Goal: Navigation & Orientation: Find specific page/section

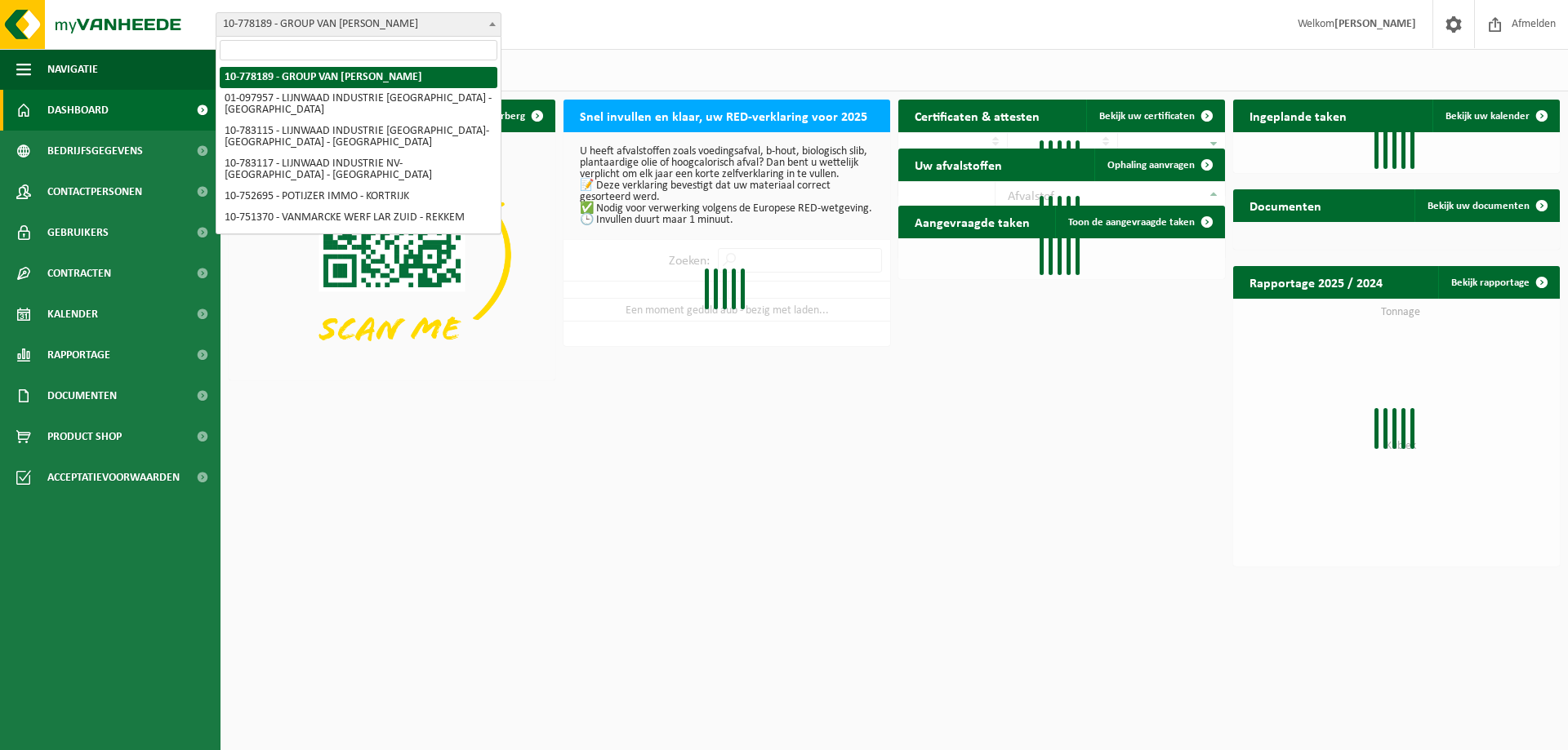
click at [289, 20] on span "10-778189 - GROUP VAN [PERSON_NAME]" at bounding box center [358, 24] width 284 height 23
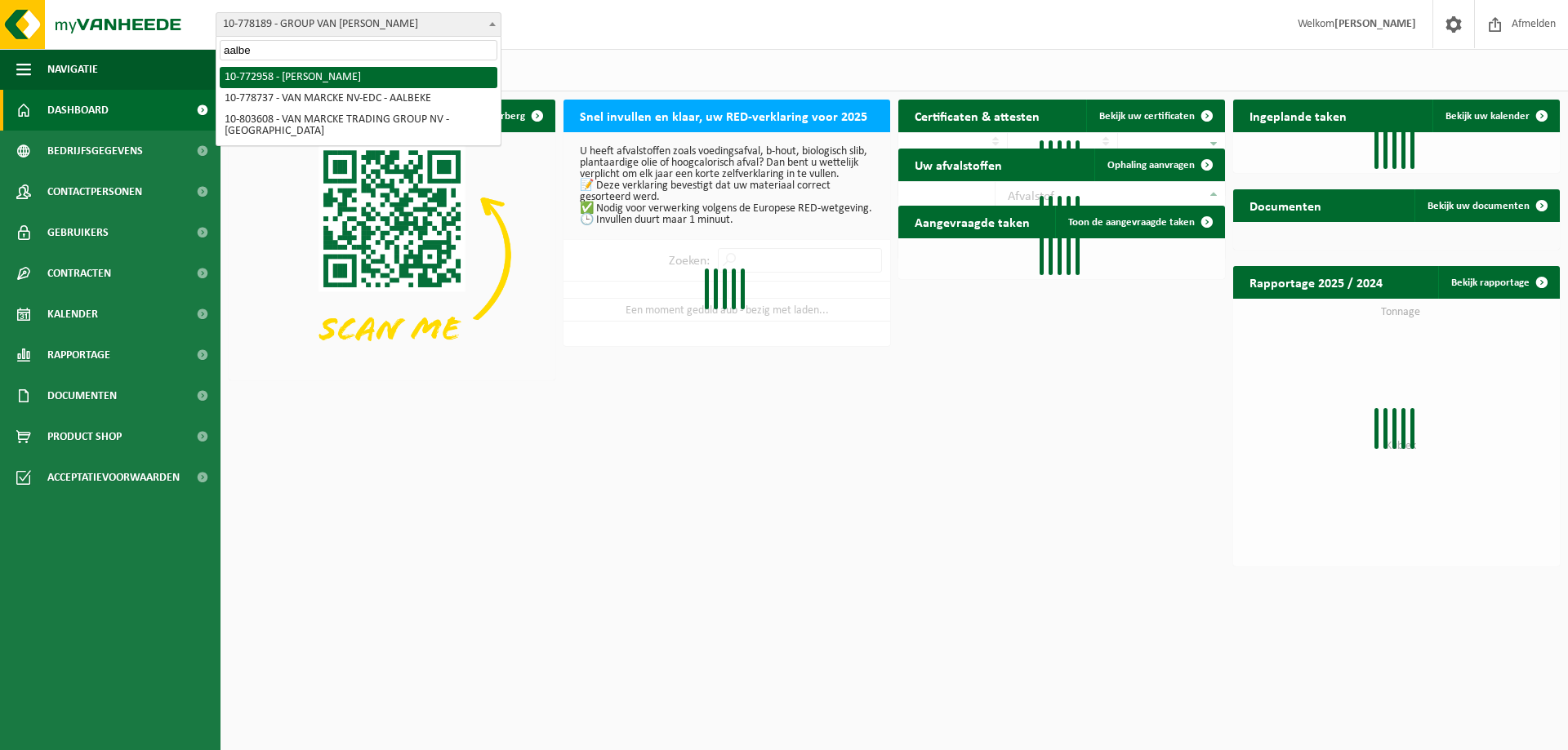
type input "aalbe"
select select "20235"
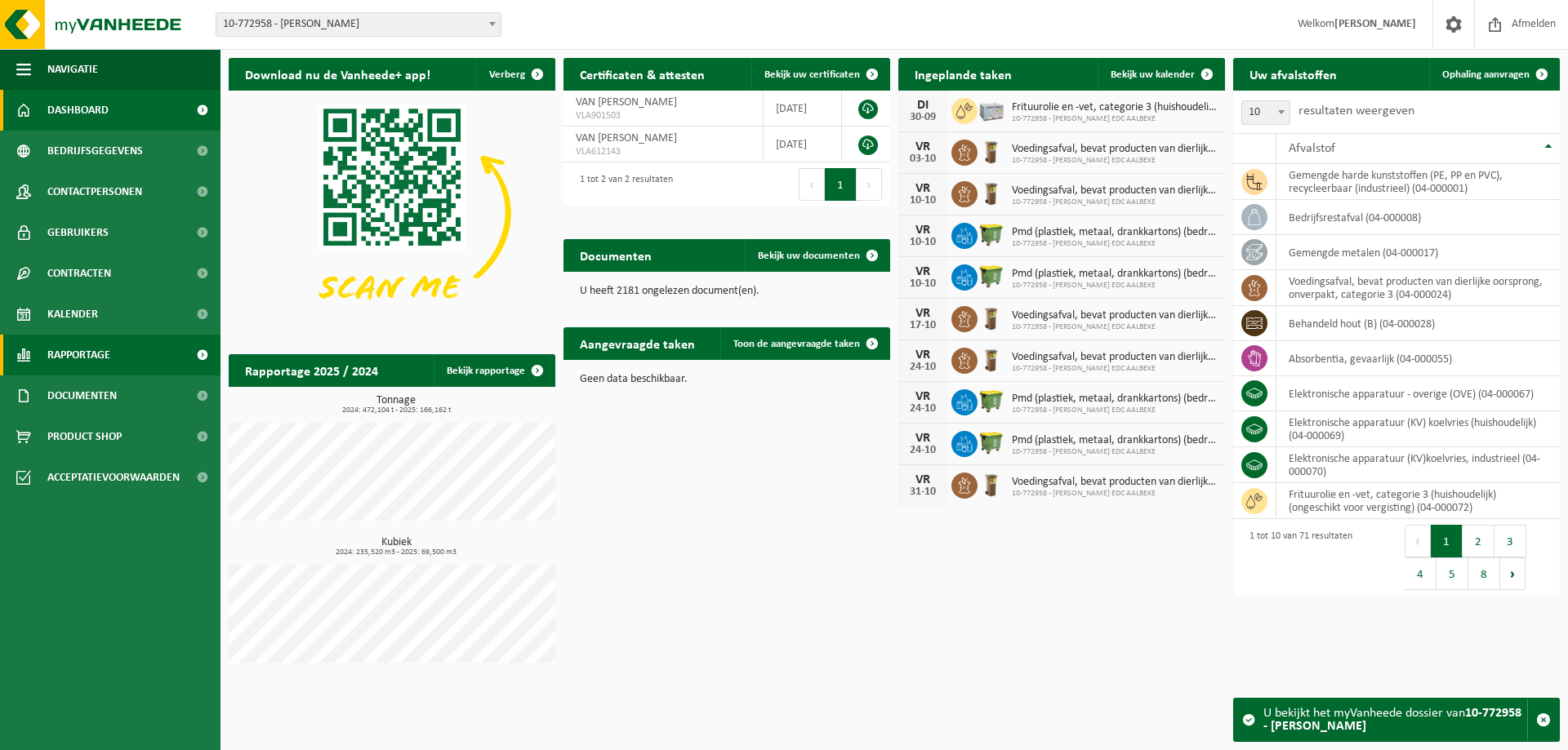
click at [101, 351] on span "Rapportage" at bounding box center [79, 355] width 63 height 41
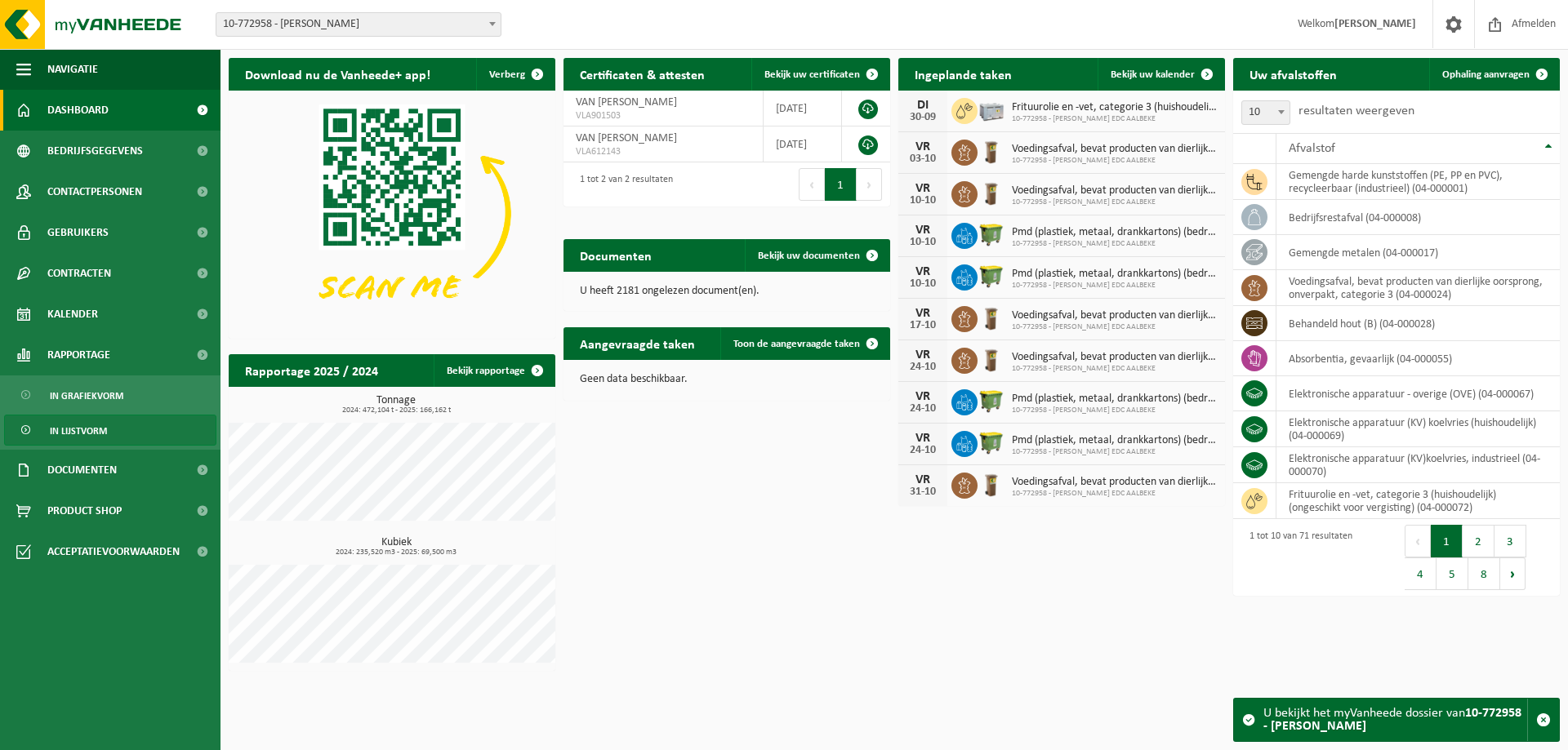
click at [84, 429] on span "In lijstvorm" at bounding box center [78, 430] width 57 height 31
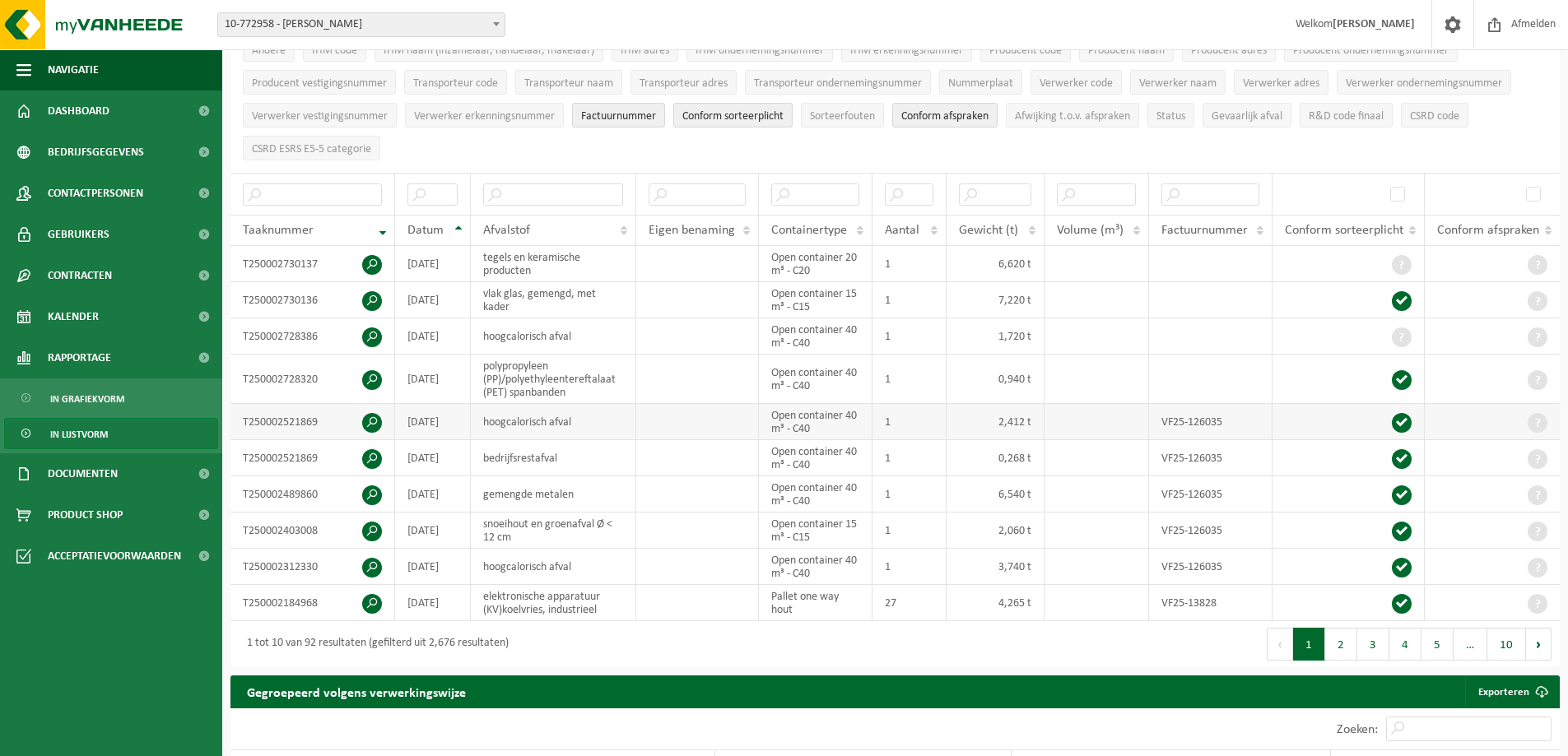
scroll to position [247, 0]
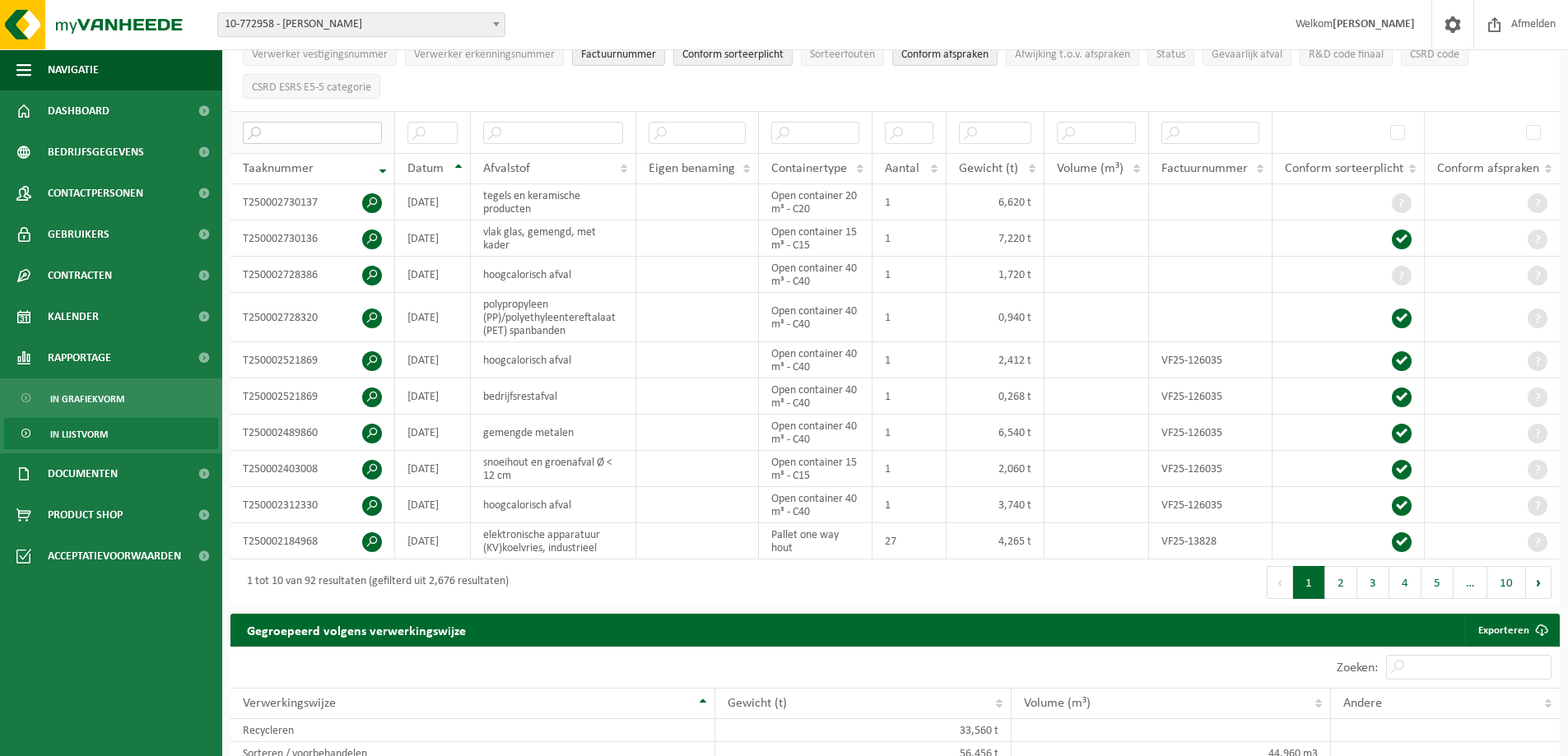
click at [333, 131] on input "text" at bounding box center [313, 132] width 139 height 22
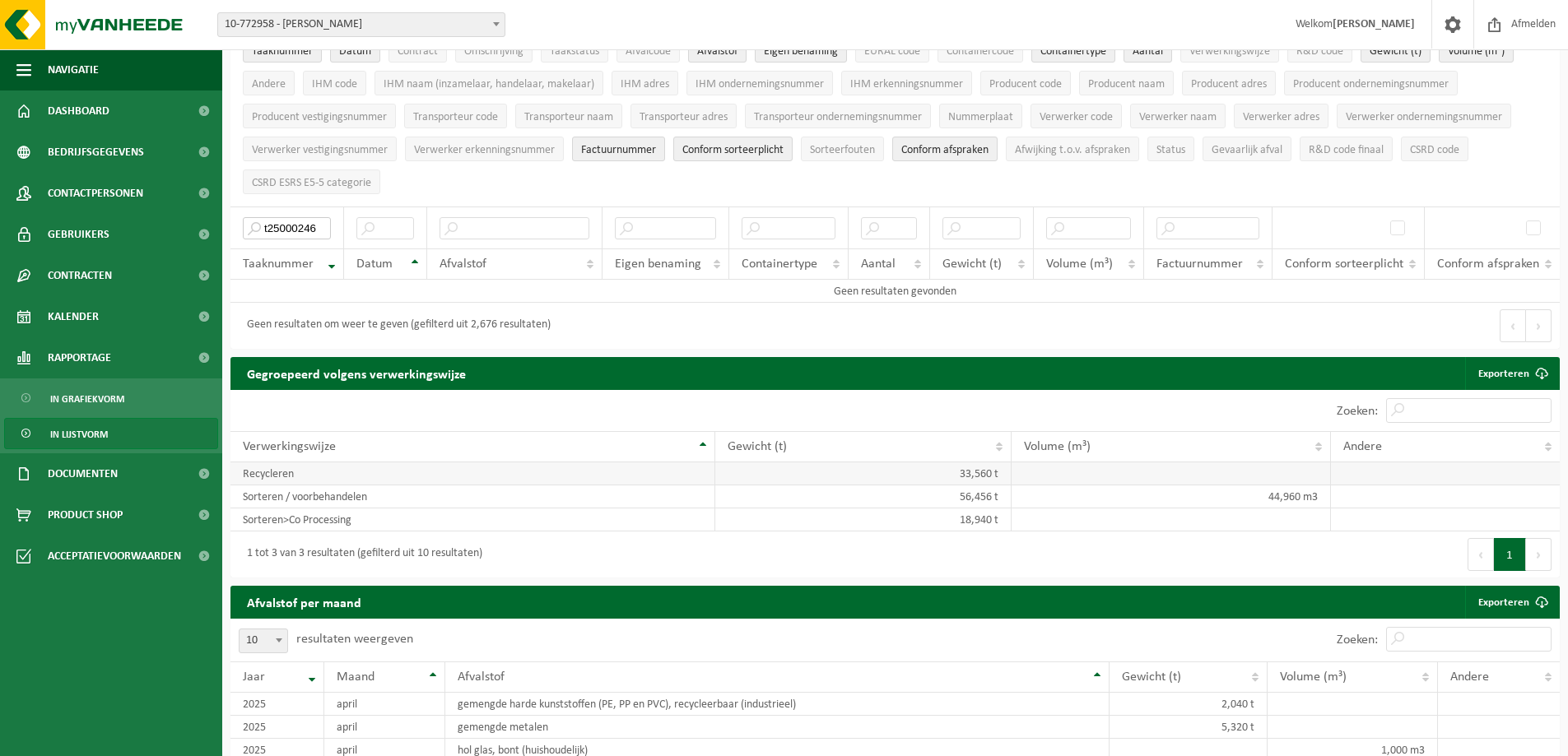
scroll to position [0, 0]
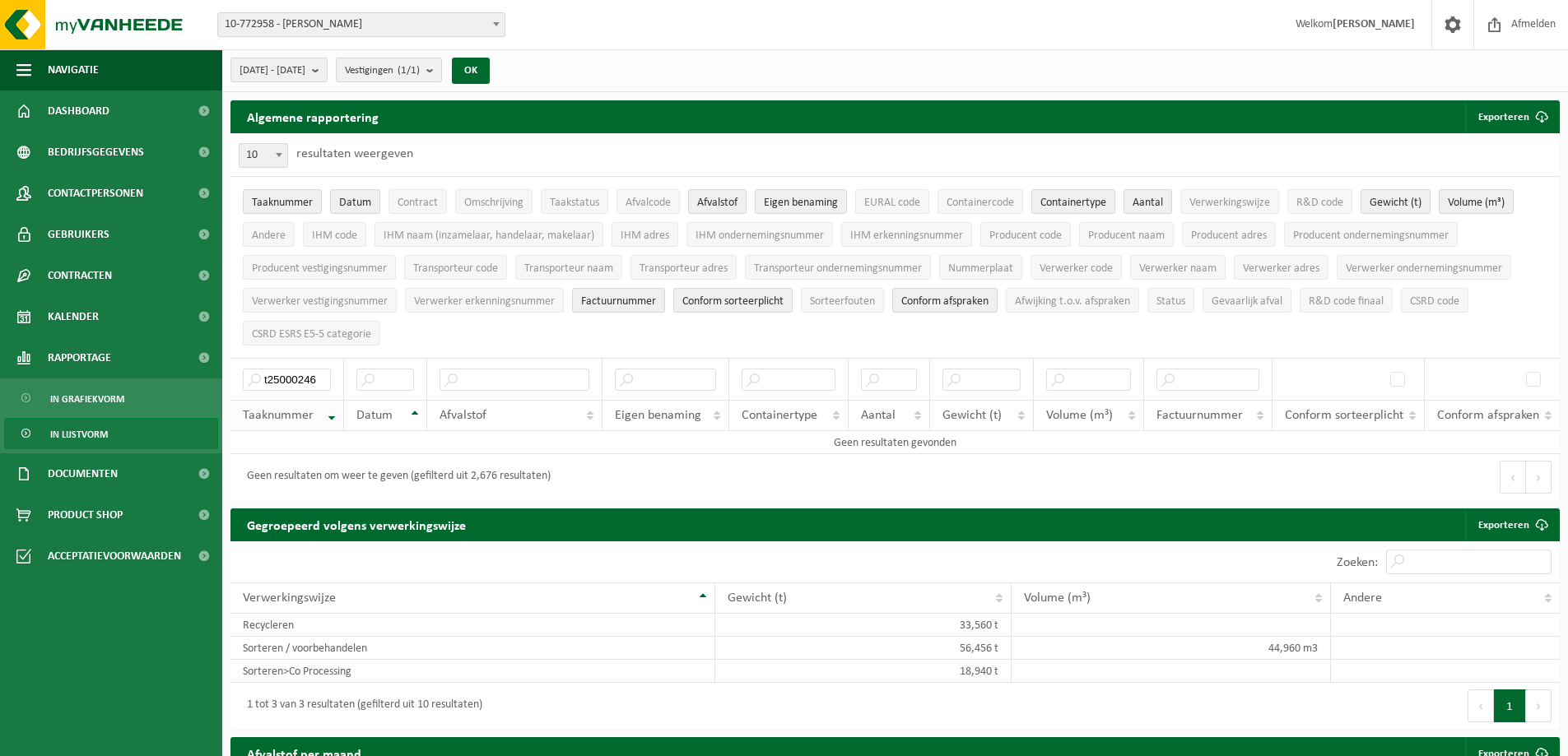
click at [321, 409] on div "Taaknummer" at bounding box center [283, 415] width 80 height 13
click at [327, 371] on input "t25000246" at bounding box center [287, 379] width 88 height 22
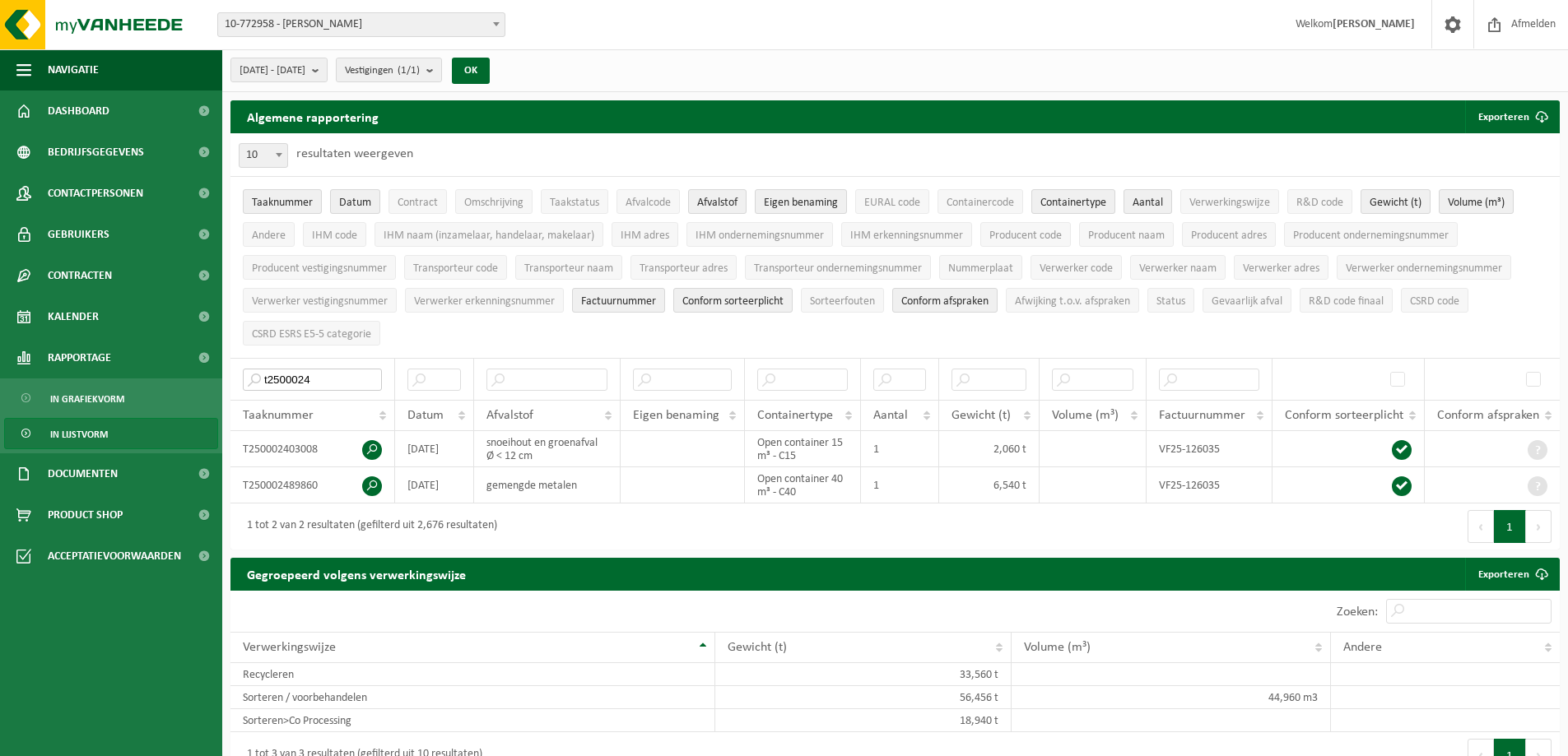
type input "t2500024"
click at [357, 32] on span "10-772958 - [PERSON_NAME]" at bounding box center [361, 24] width 286 height 23
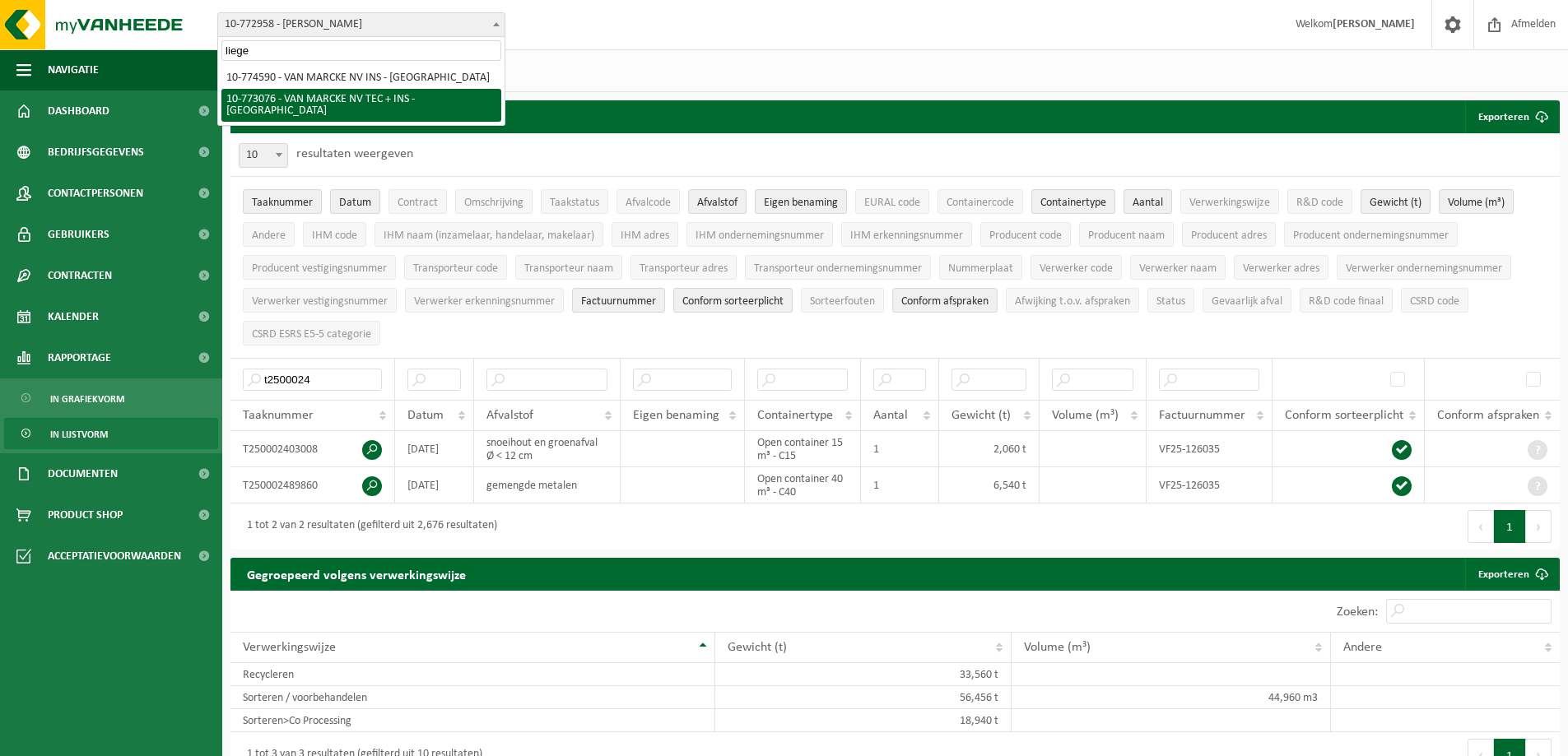
type input "liege"
select select "19803"
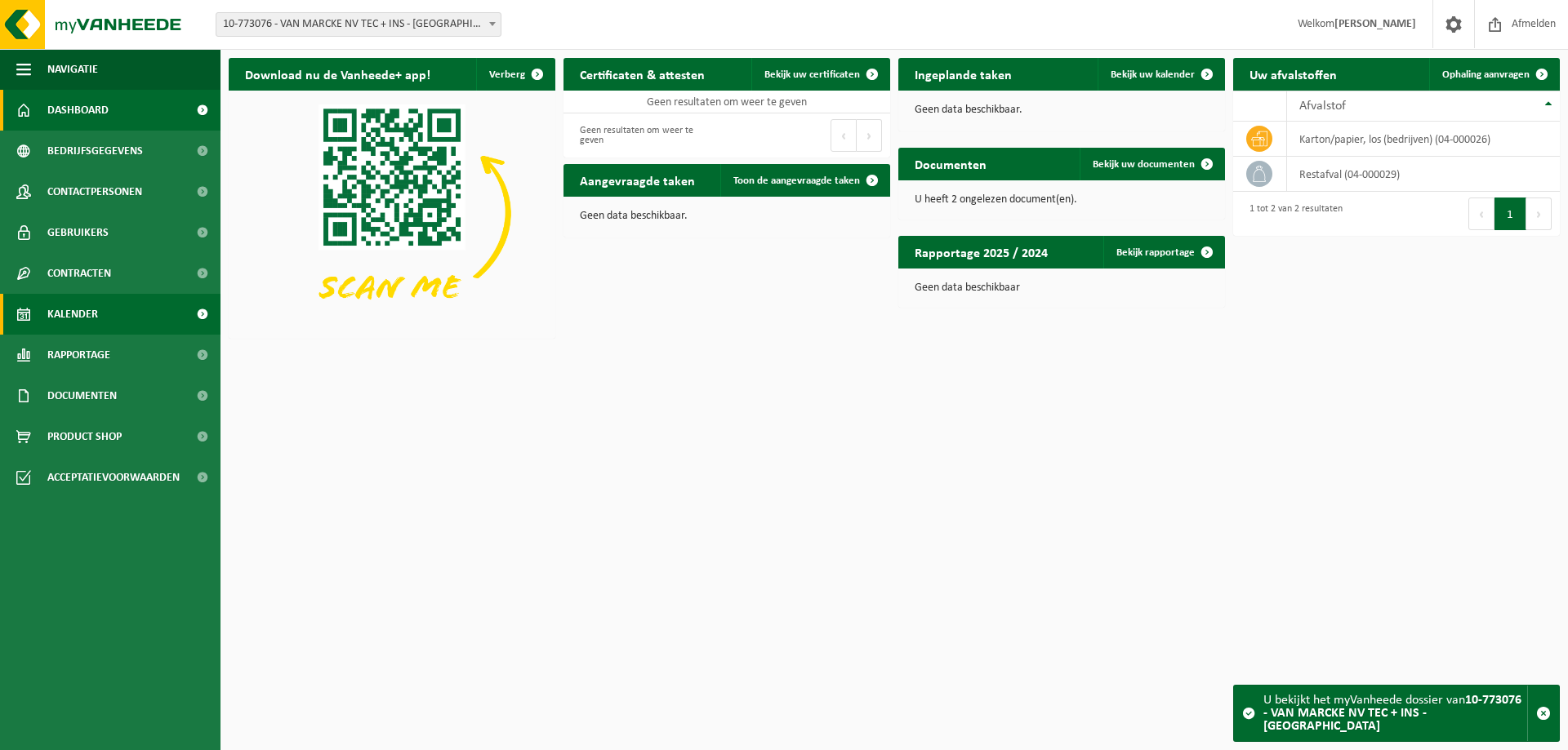
click at [74, 312] on span "Kalender" at bounding box center [72, 313] width 50 height 41
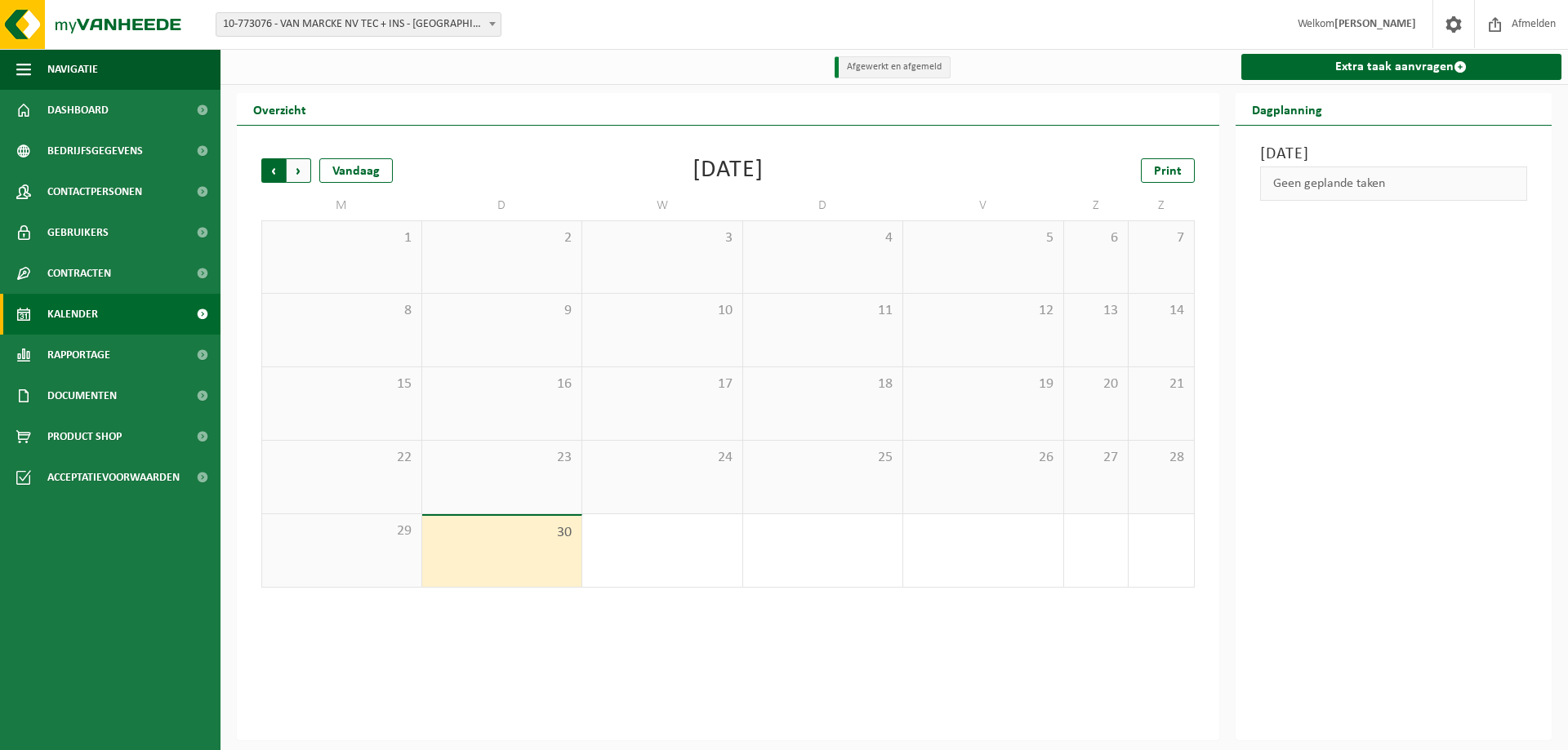
click at [305, 172] on span "Volgende" at bounding box center [299, 170] width 25 height 25
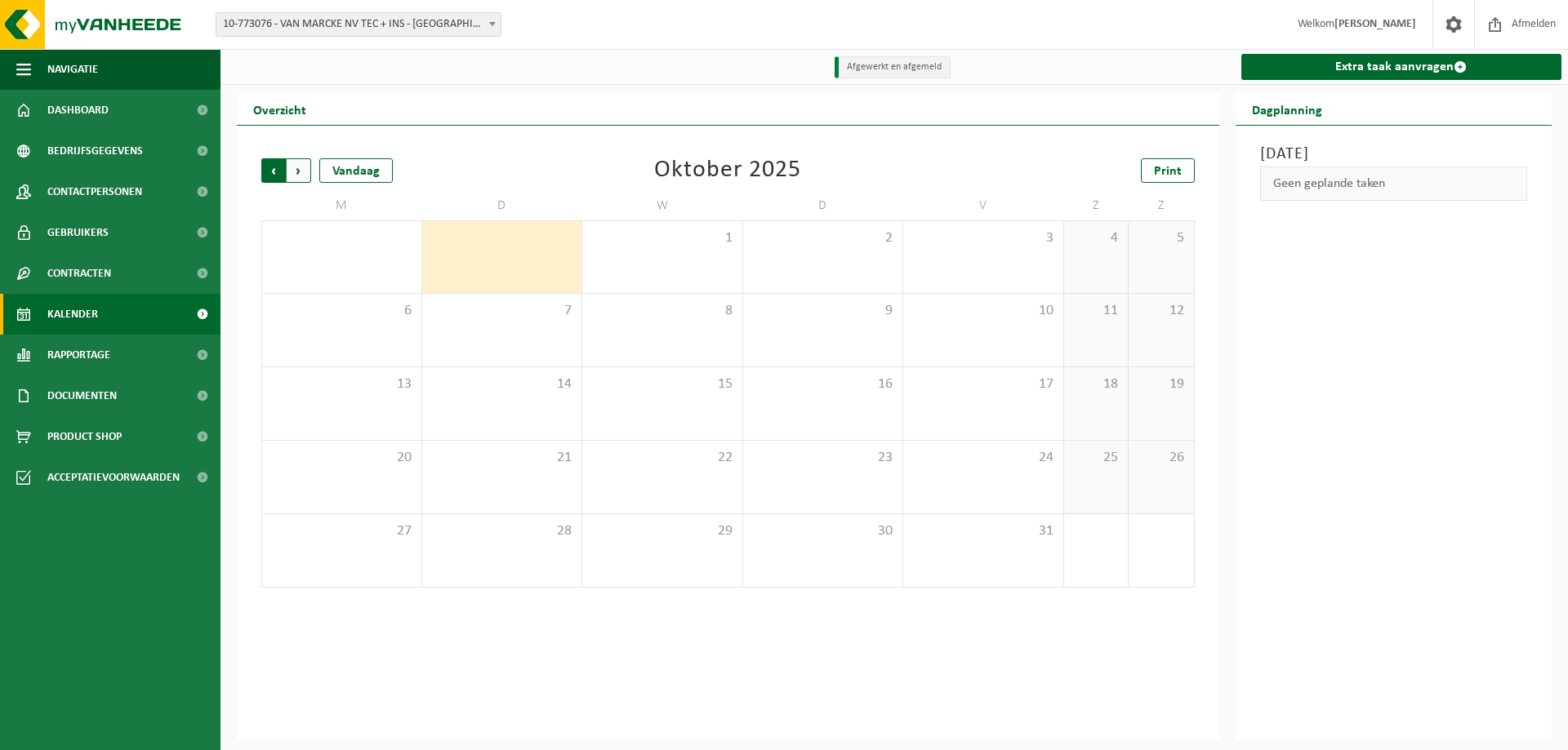
click at [297, 169] on span "Volgende" at bounding box center [299, 170] width 25 height 25
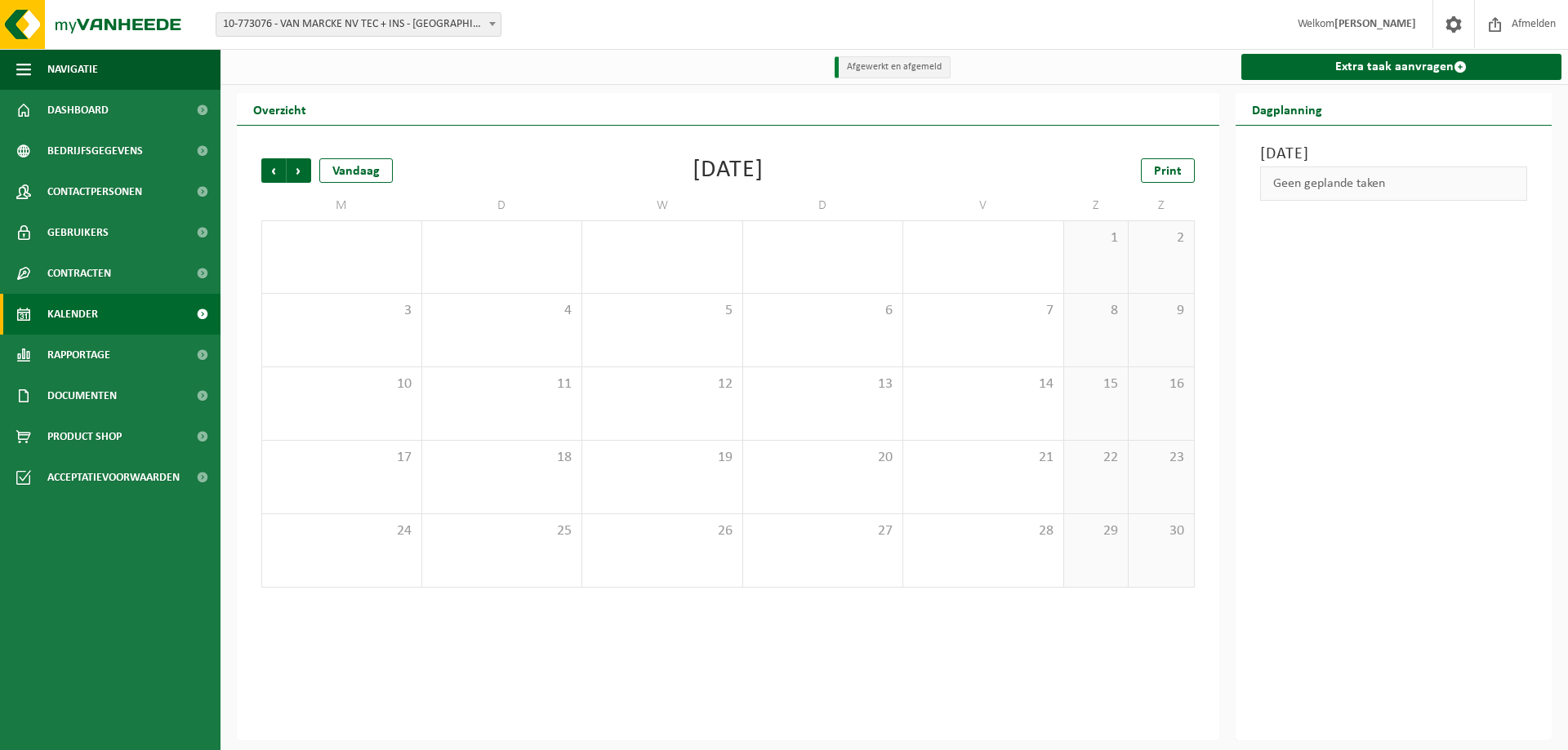
click at [297, 169] on span "Volgende" at bounding box center [299, 170] width 25 height 25
click at [270, 171] on span "Vorige" at bounding box center [273, 170] width 25 height 25
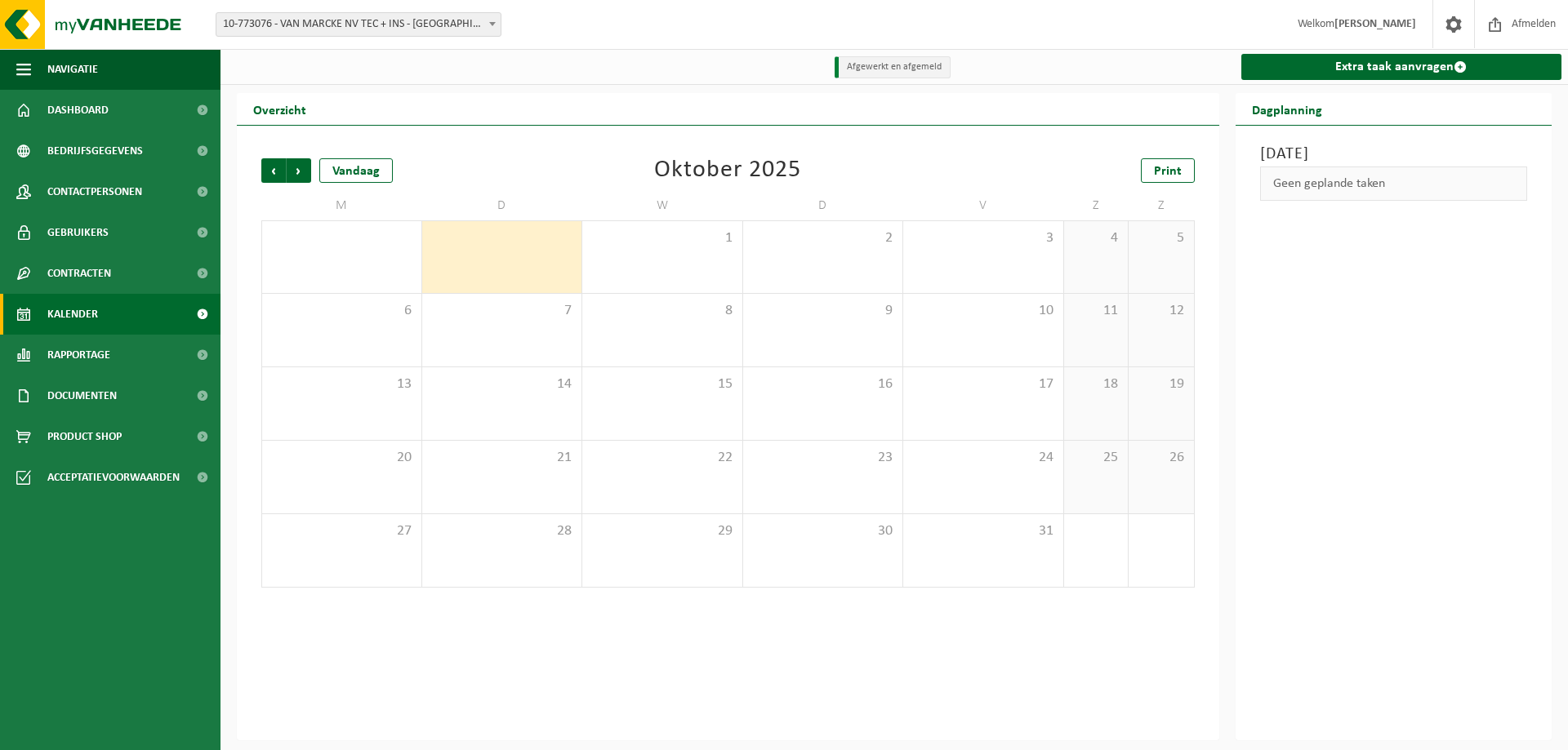
click at [270, 171] on span "Vorige" at bounding box center [273, 170] width 25 height 25
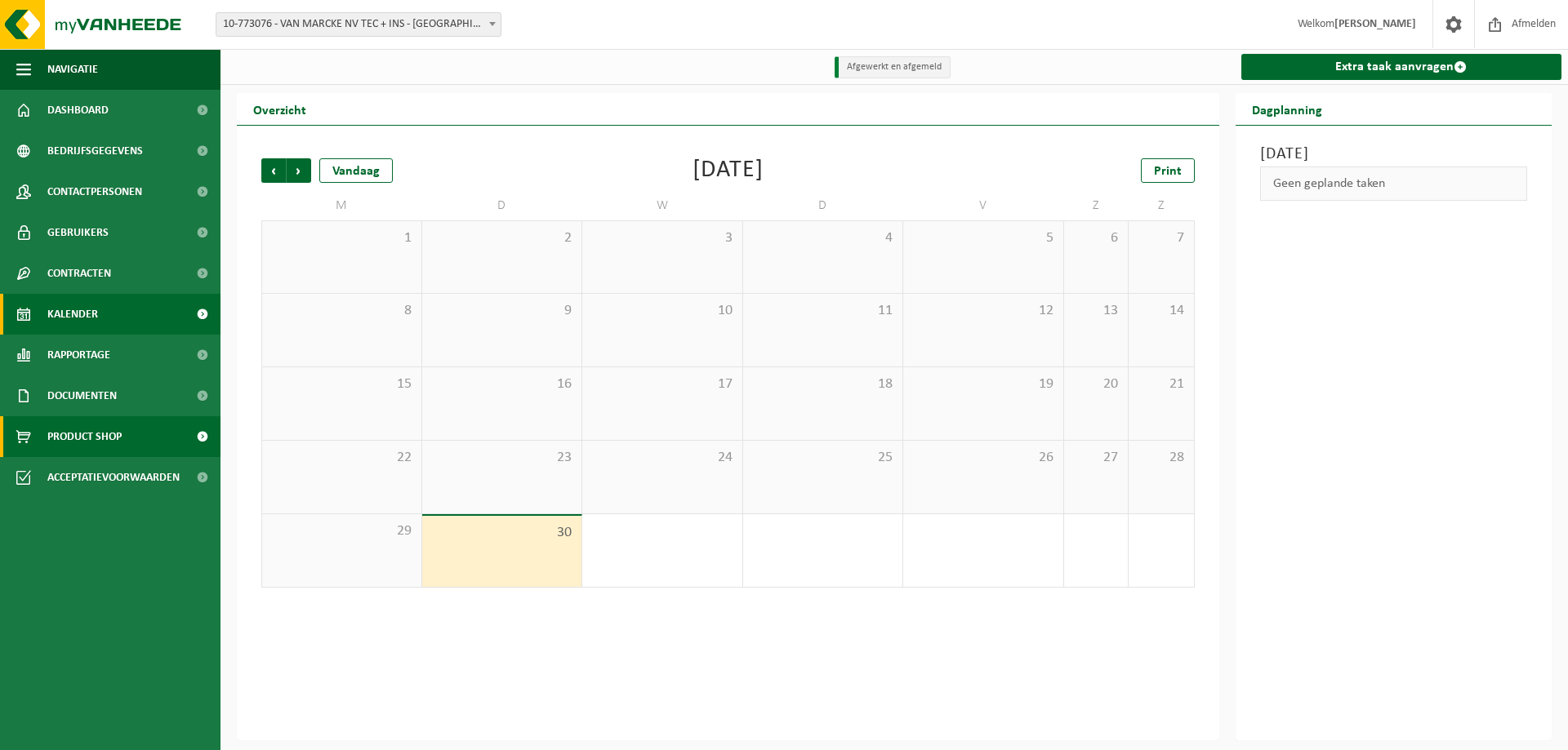
click at [68, 440] on span "Product Shop" at bounding box center [84, 436] width 74 height 41
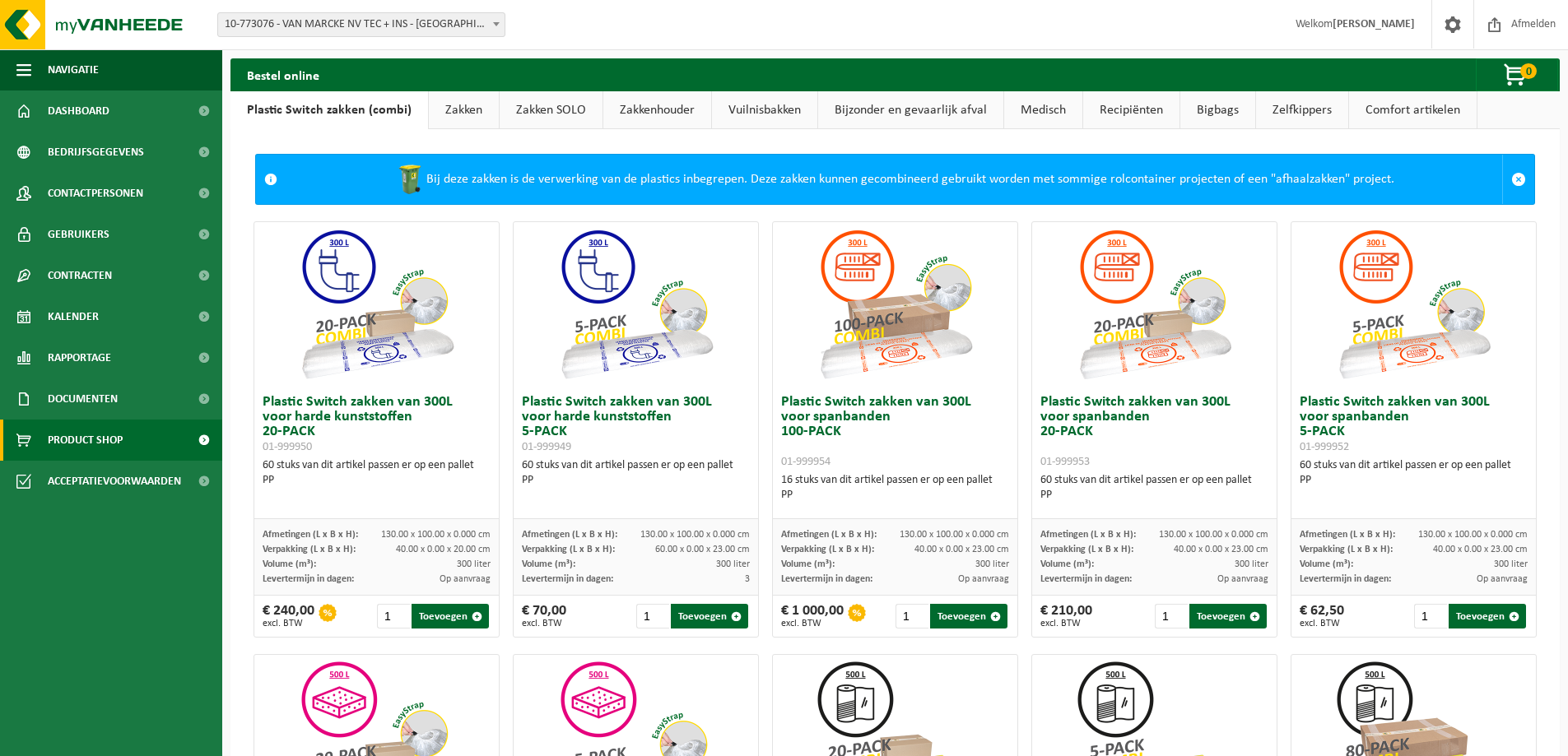
click at [1114, 111] on link "Recipiënten" at bounding box center [1131, 111] width 97 height 38
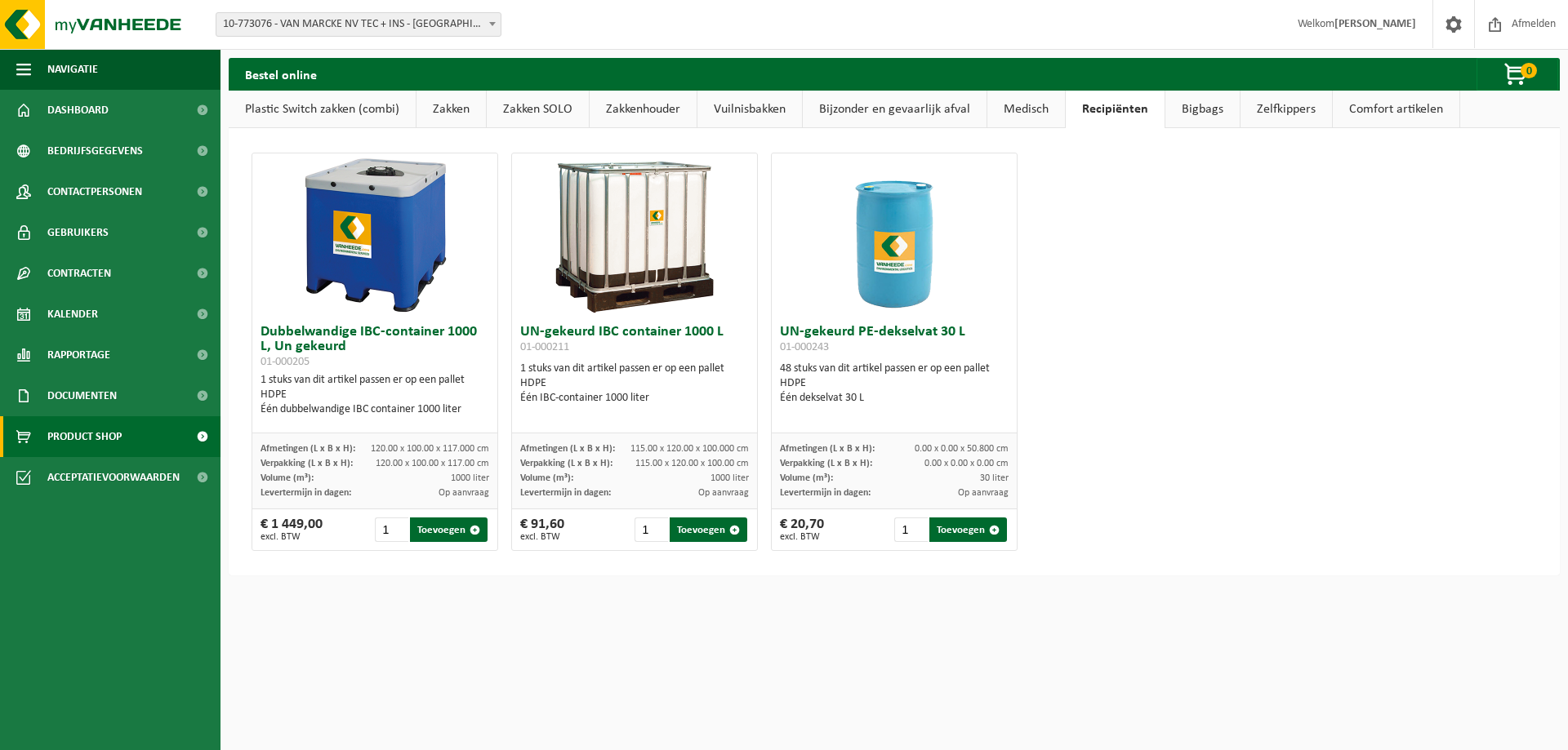
click at [718, 98] on link "Vuilnisbakken" at bounding box center [749, 110] width 105 height 38
